Goal: Task Accomplishment & Management: Manage account settings

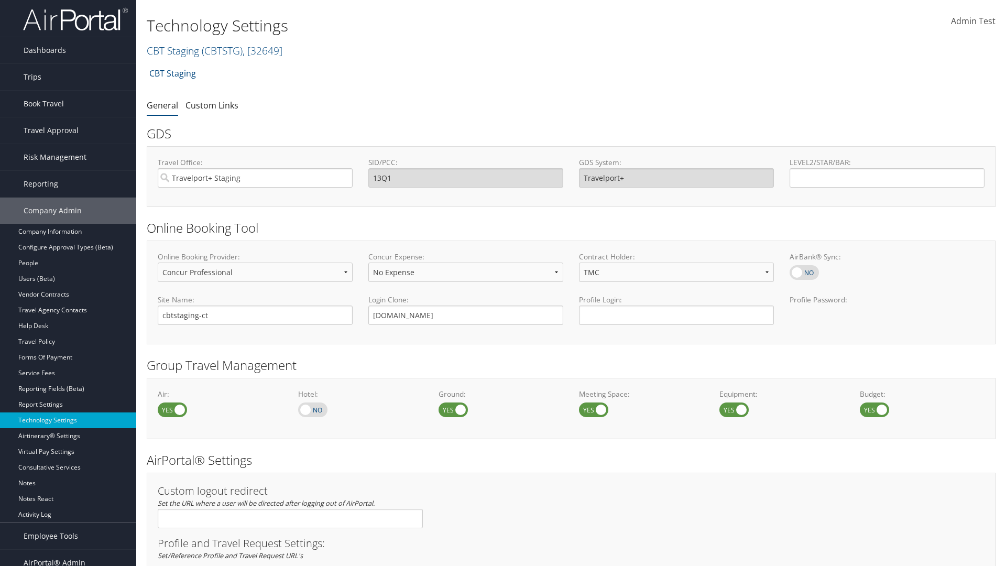
select select "4"
click at [173, 50] on link "CBT Staging ( CBTSTG ) , [ 32649 ]" at bounding box center [215, 50] width 136 height 14
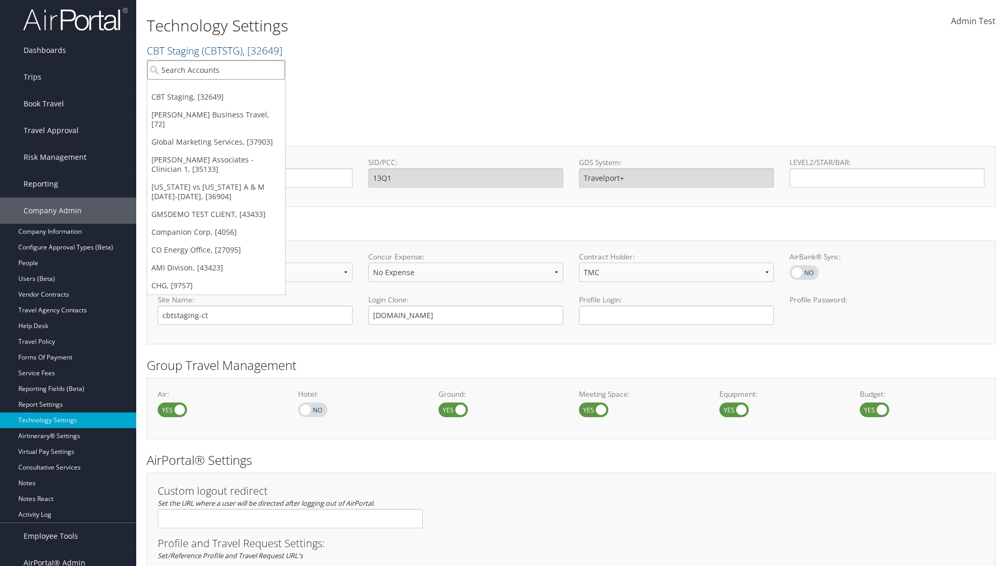
click at [216, 70] on input "search" at bounding box center [216, 69] width 138 height 19
type input "CBTSTG"
click at [216, 89] on div "CBT Staging (CBTSTG), [32649]" at bounding box center [215, 88] width 149 height 9
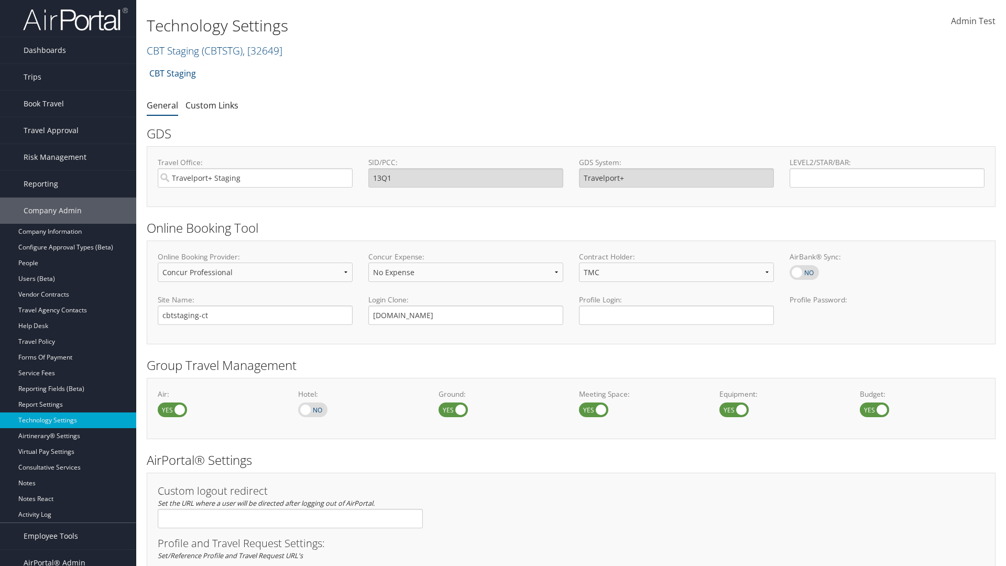
select select "3"
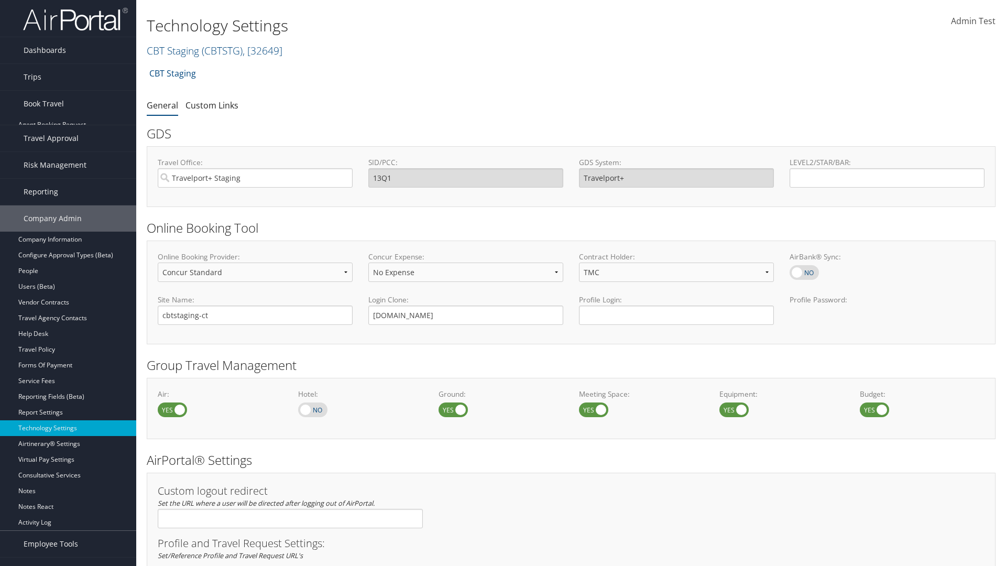
click at [68, 148] on link "Book/Manage Online Trips" at bounding box center [68, 156] width 136 height 16
